Goal: Information Seeking & Learning: Learn about a topic

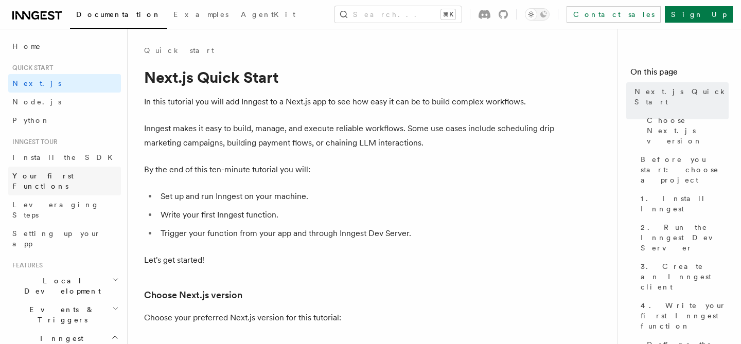
click at [62, 179] on span "Your first Functions" at bounding box center [42, 181] width 61 height 19
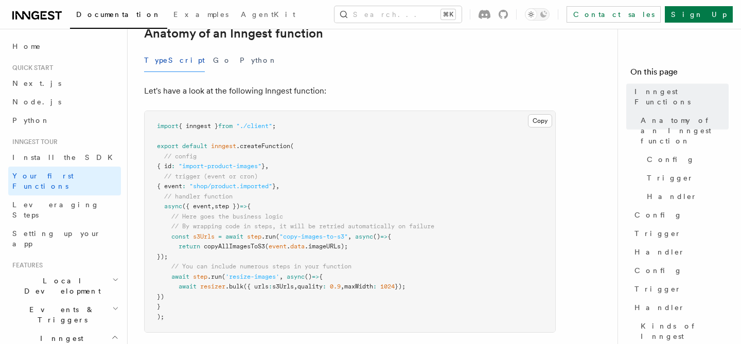
scroll to position [205, 0]
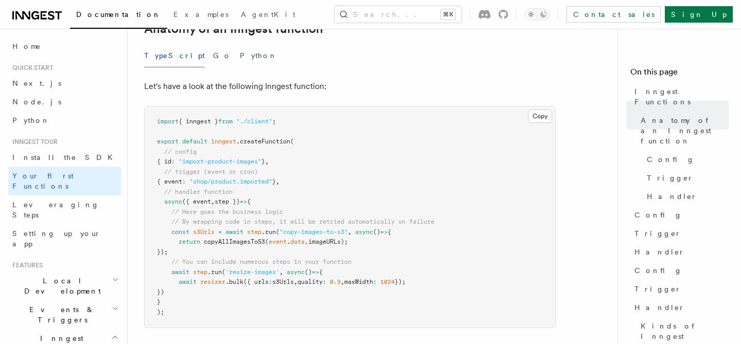
drag, startPoint x: 184, startPoint y: 235, endPoint x: 171, endPoint y: 221, distance: 18.9
click at [171, 221] on pre "import { inngest } from "./client" ; export default inngest .createFunction ( /…" at bounding box center [350, 216] width 411 height 221
copy code "const s3Urls = await step .run ( "copy-images-to-s3" , async () => { return cop…"
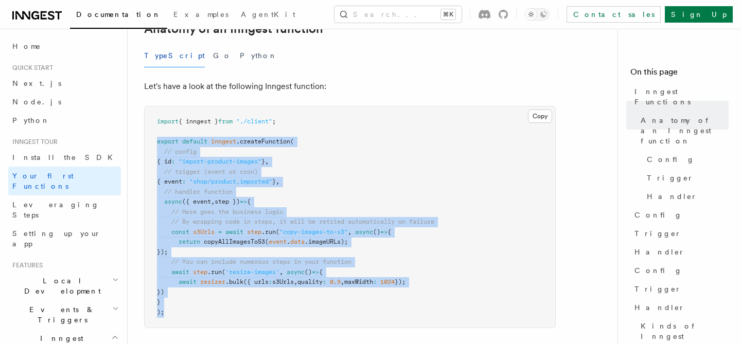
drag, startPoint x: 173, startPoint y: 297, endPoint x: 157, endPoint y: 131, distance: 166.4
click at [157, 131] on pre "import { inngest } from "./client" ; export default inngest .createFunction ( /…" at bounding box center [350, 216] width 411 height 221
copy code "export default inngest .createFunction ( // config { id : "import-product-image…"
click at [354, 218] on span "// By wrapping code in steps, it will be retried automatically on failure" at bounding box center [302, 221] width 263 height 7
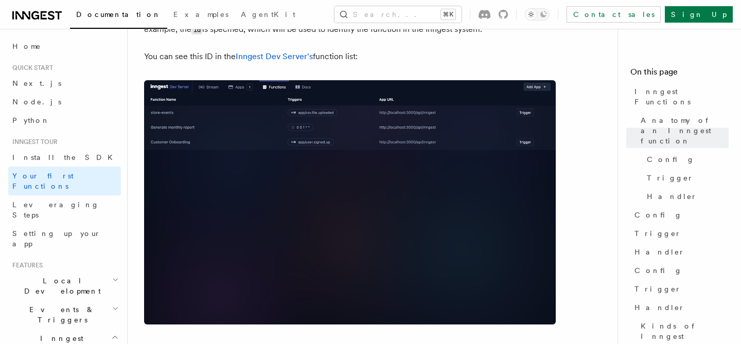
scroll to position [695, 0]
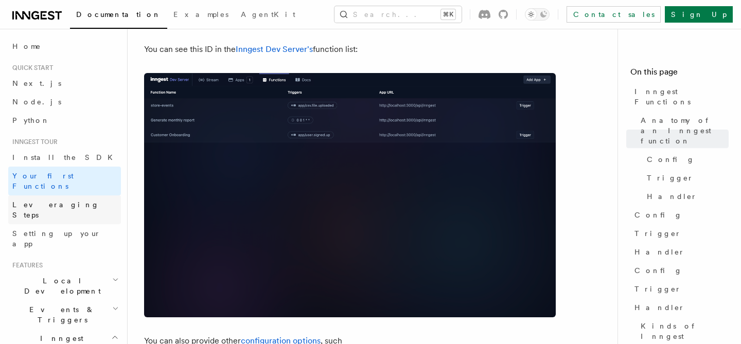
click at [38, 201] on span "Leveraging Steps" at bounding box center [55, 210] width 87 height 19
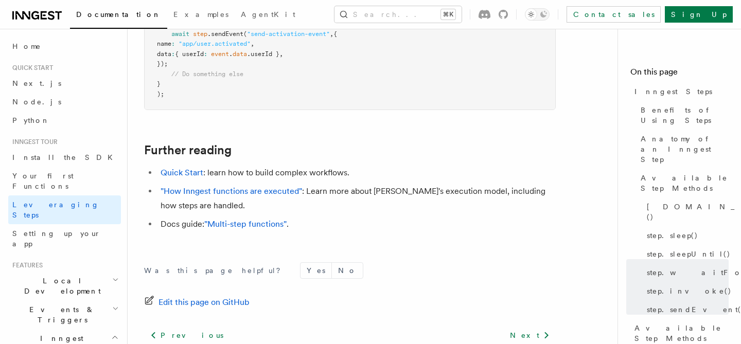
scroll to position [2353, 0]
click at [76, 224] on link "Setting up your app" at bounding box center [64, 238] width 113 height 29
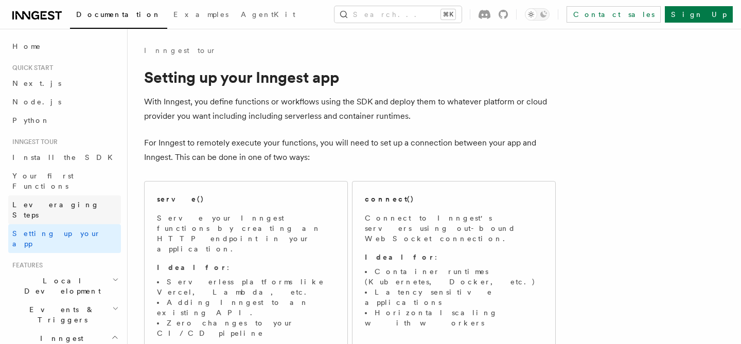
click at [75, 196] on link "Leveraging Steps" at bounding box center [64, 210] width 113 height 29
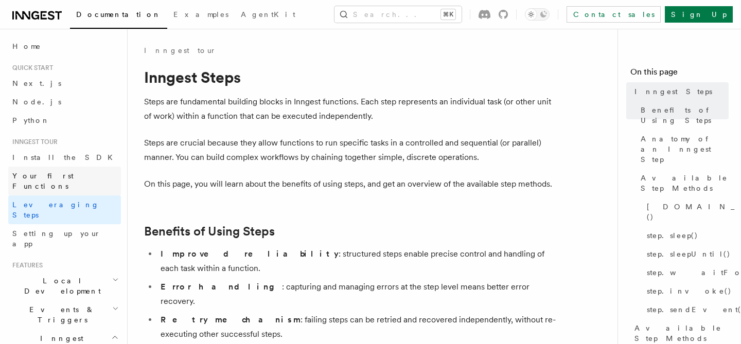
click at [48, 174] on span "Your first Functions" at bounding box center [42, 181] width 61 height 19
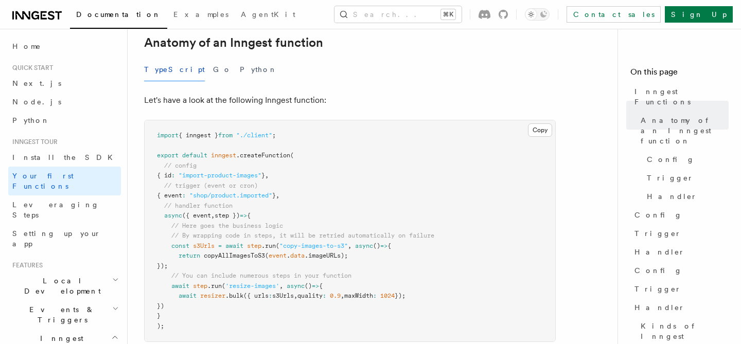
scroll to position [193, 0]
